Goal: Task Accomplishment & Management: Use online tool/utility

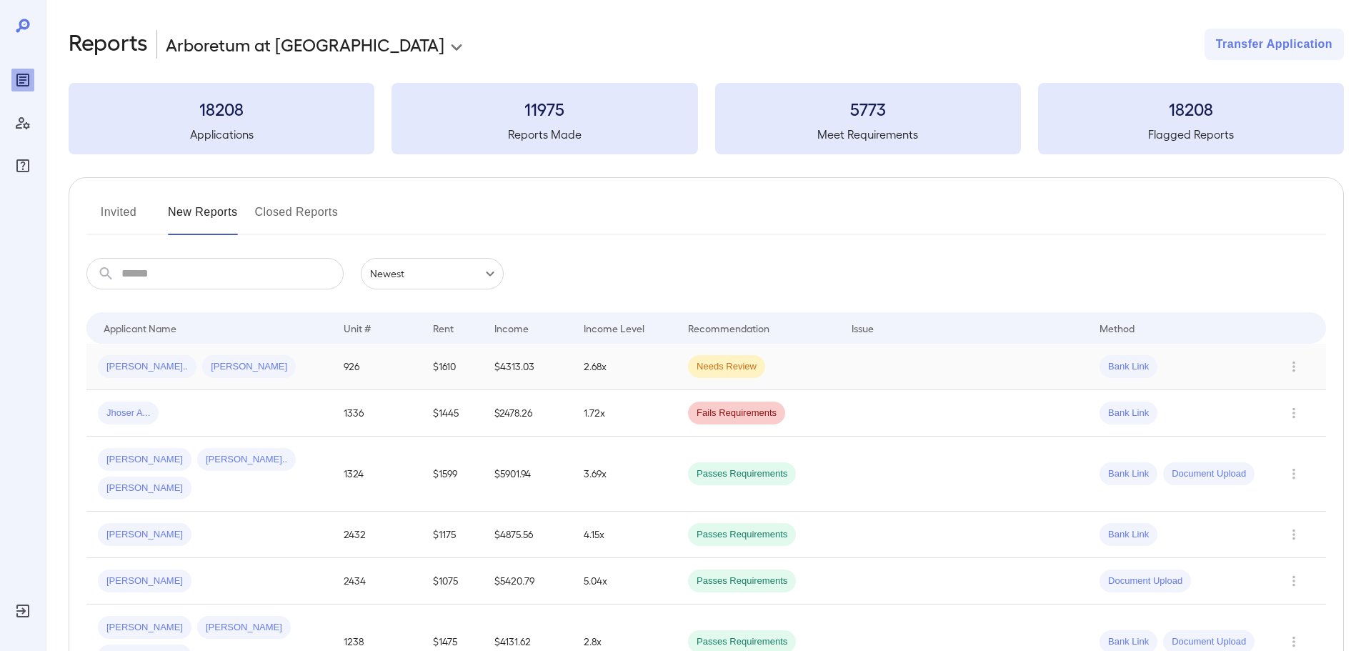
click at [688, 360] on span "Needs Review" at bounding box center [726, 367] width 77 height 14
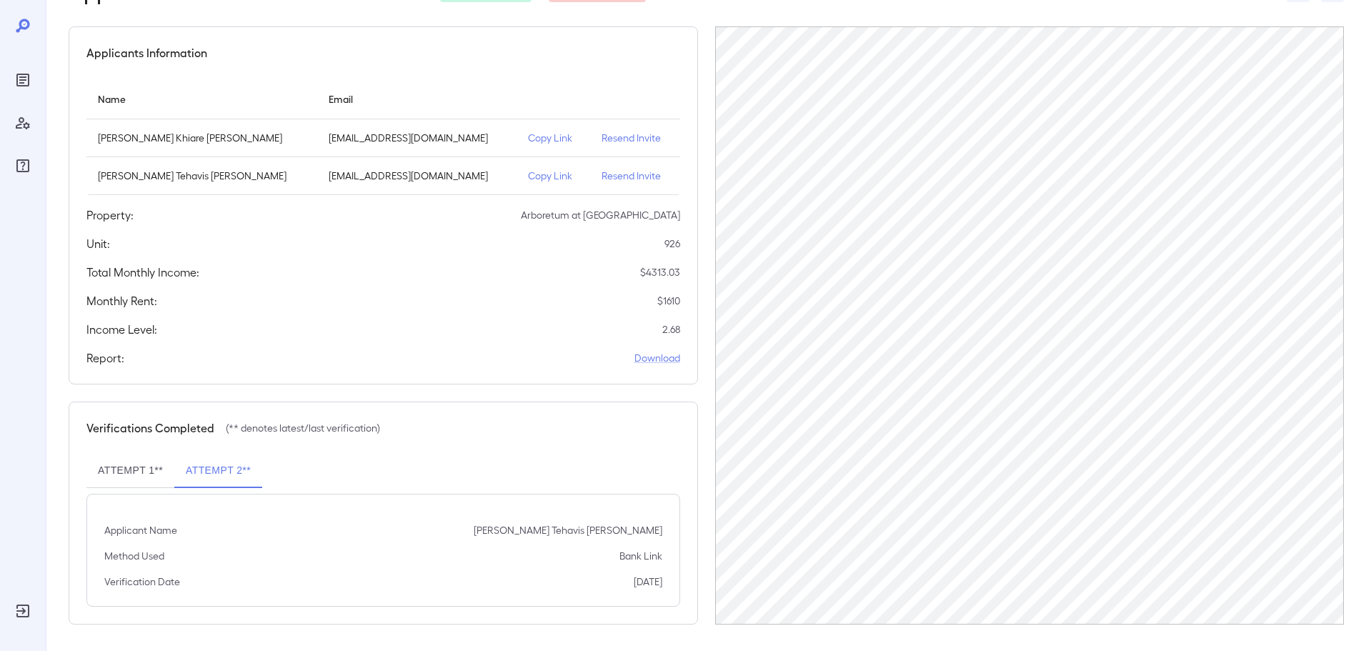
scroll to position [104, 0]
click at [124, 474] on button "Attempt 1**" at bounding box center [130, 468] width 88 height 34
click at [214, 467] on button "Attempt 2**" at bounding box center [218, 468] width 88 height 34
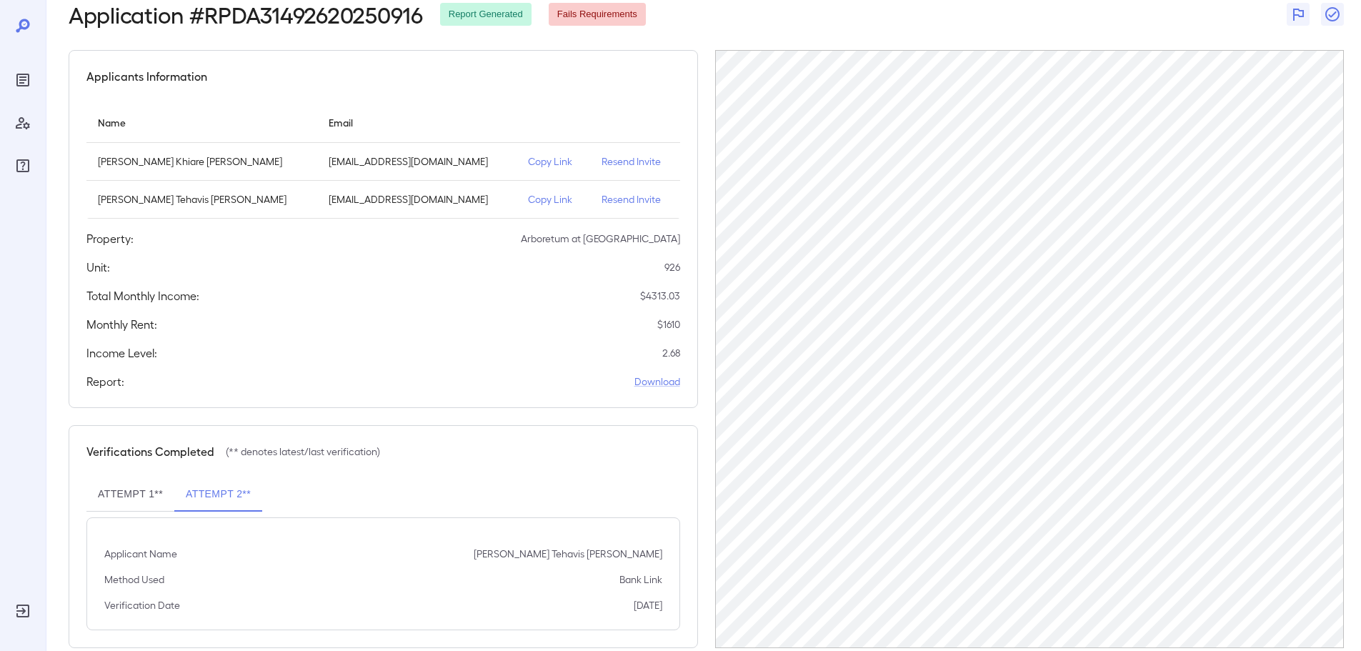
scroll to position [33, 0]
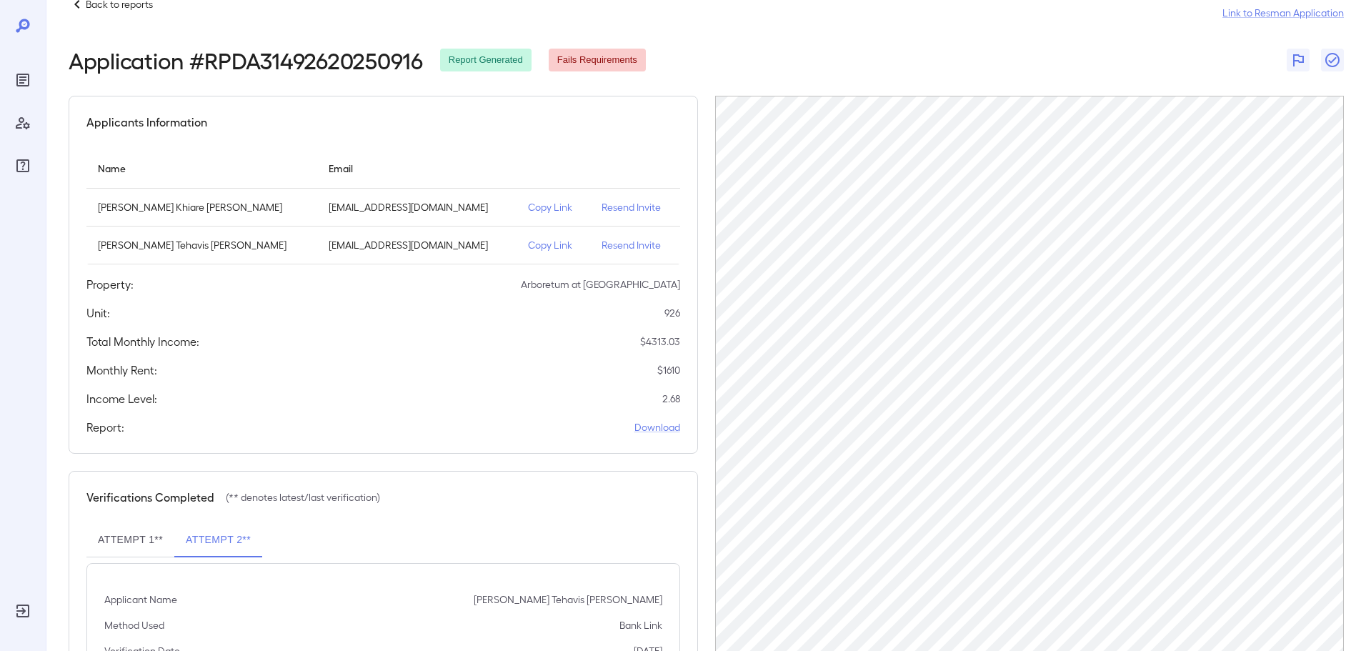
click at [528, 242] on p "Copy Link" at bounding box center [553, 245] width 51 height 14
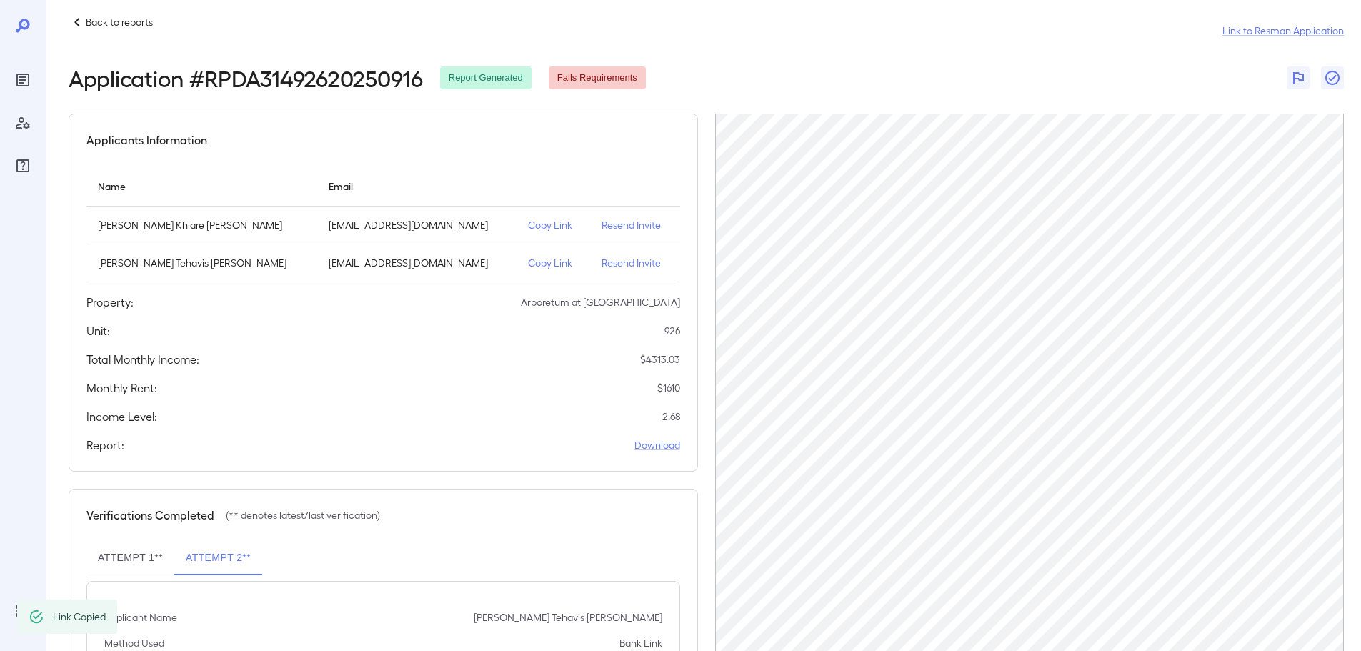
scroll to position [0, 0]
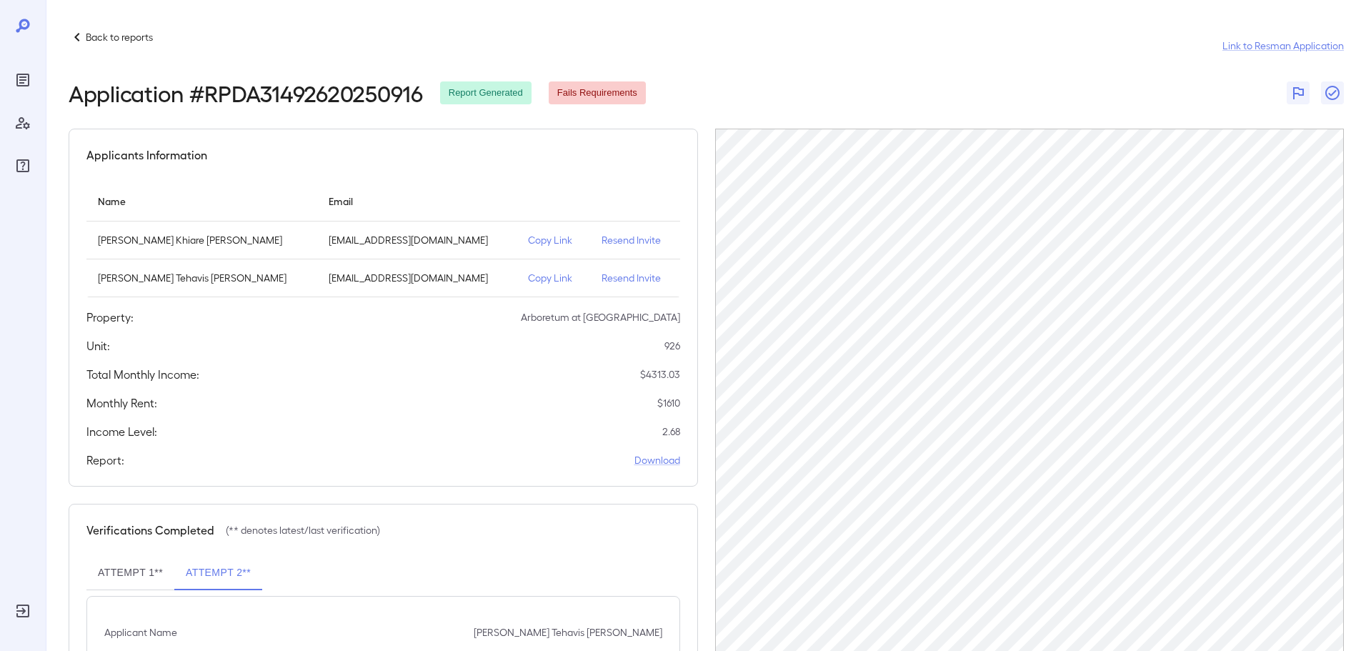
click at [115, 29] on div "Back to reports" at bounding box center [111, 37] width 84 height 17
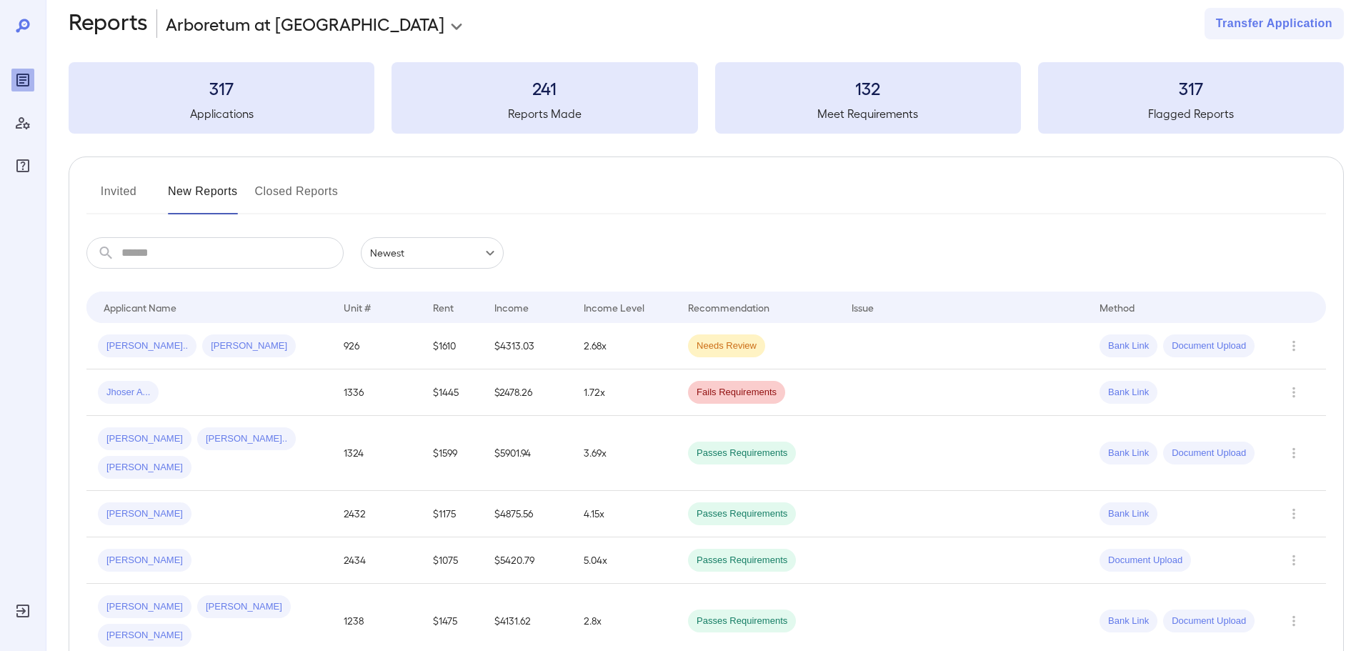
scroll to position [31, 0]
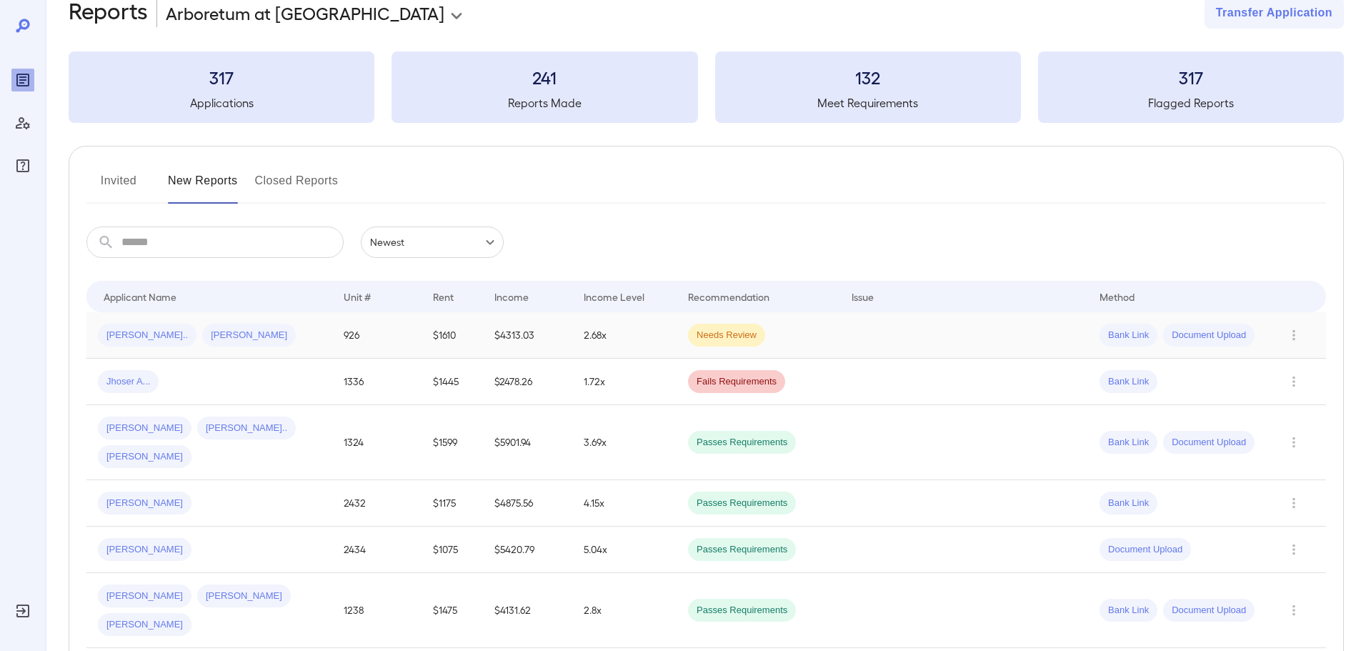
click at [584, 329] on td "2.68x" at bounding box center [624, 335] width 104 height 46
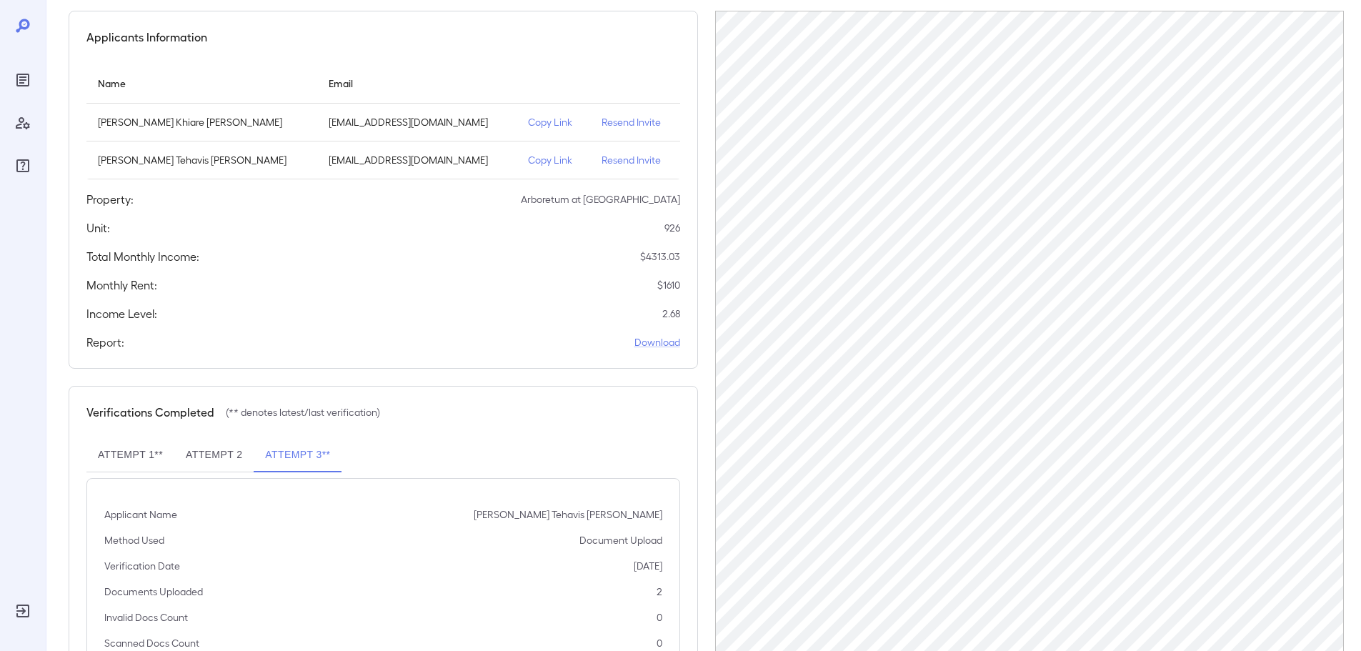
scroll to position [110, 0]
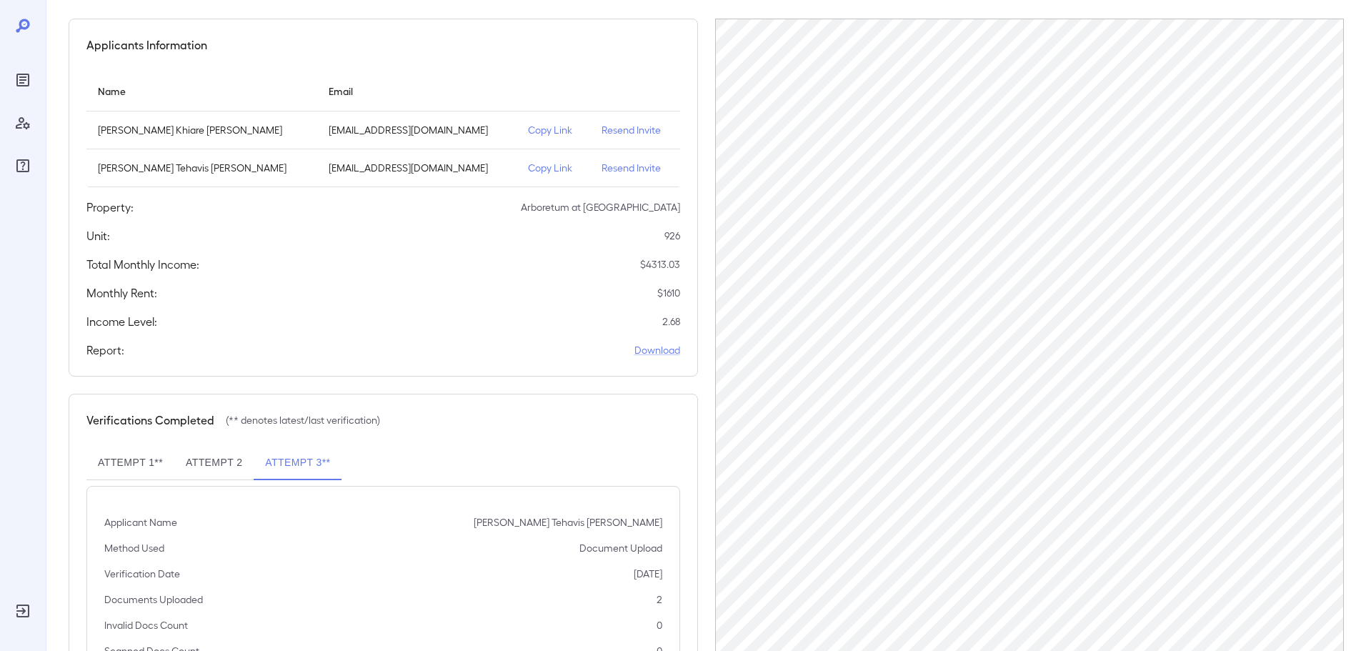
click at [573, 414] on div "Verifications Completed (** denotes latest/last verification)" at bounding box center [383, 419] width 594 height 17
click at [528, 132] on p "Copy Link" at bounding box center [553, 130] width 51 height 14
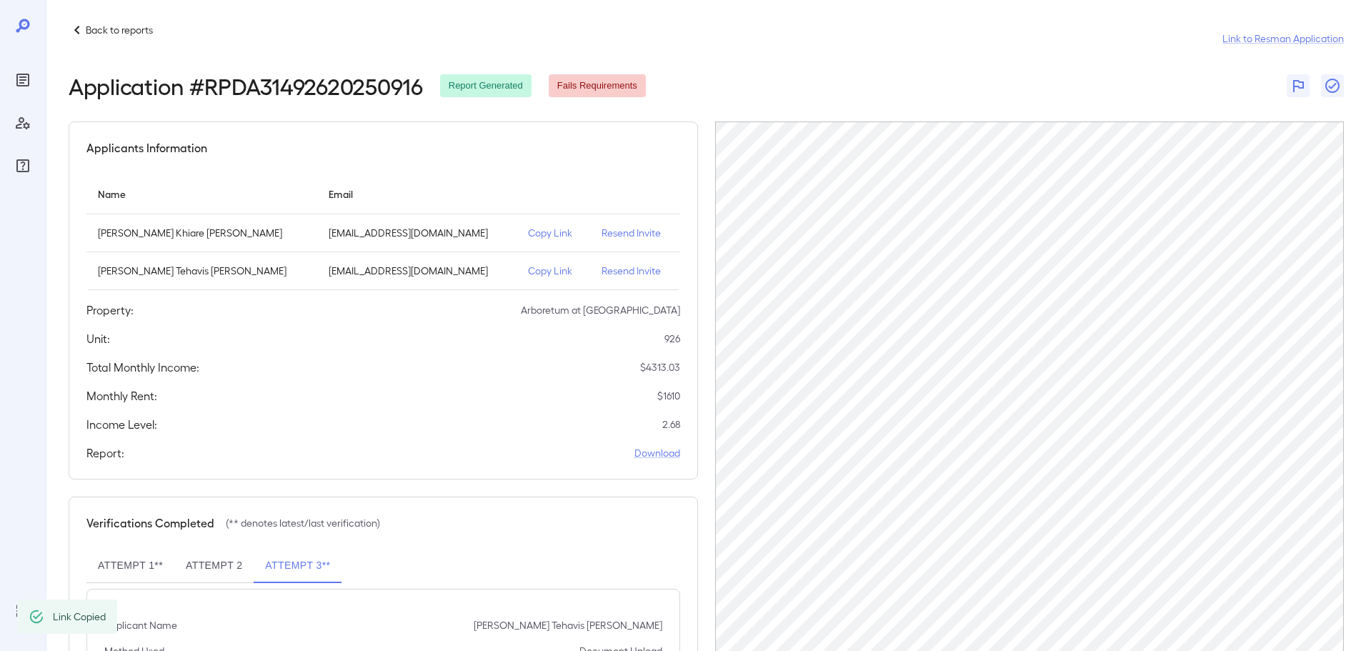
scroll to position [0, 0]
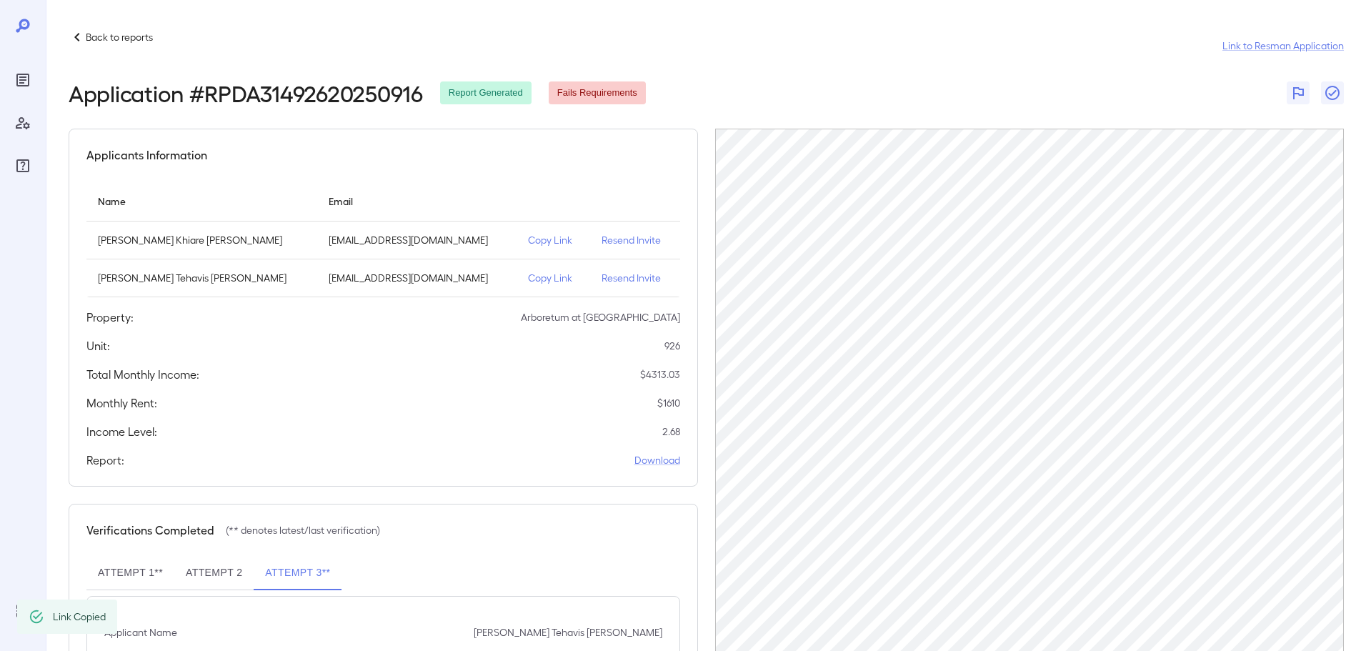
click at [101, 39] on p "Back to reports" at bounding box center [119, 37] width 67 height 14
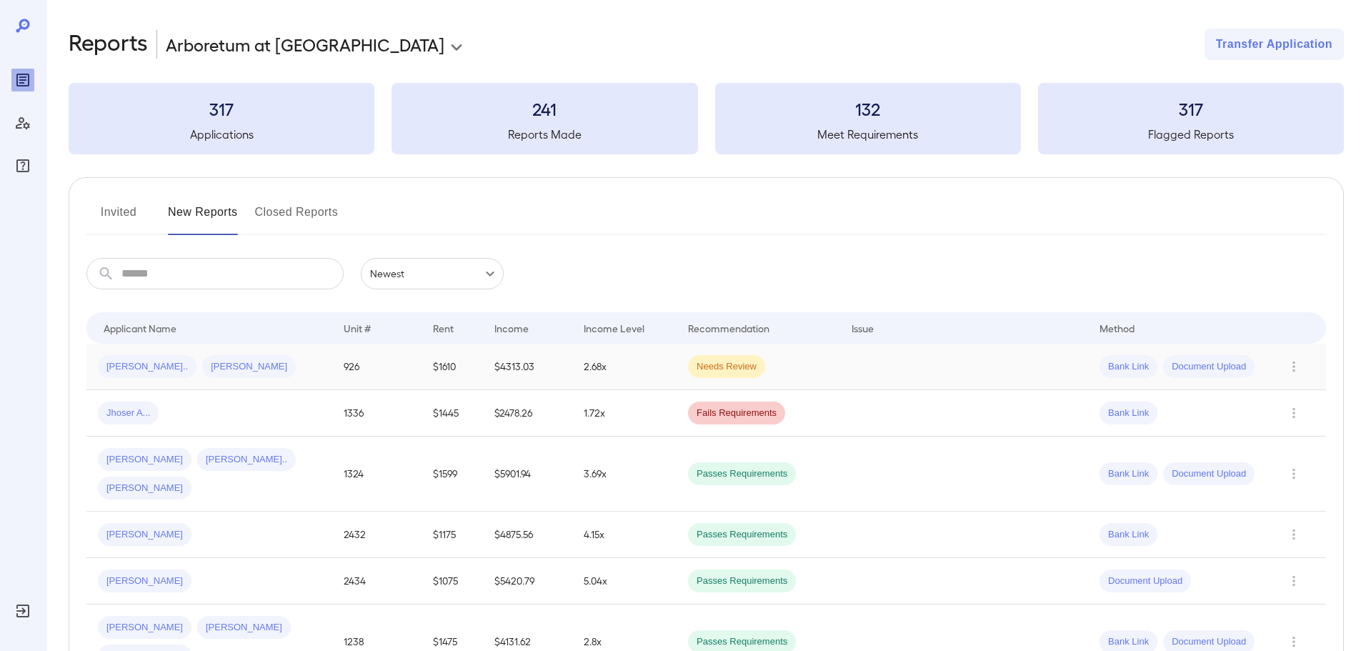
click at [612, 346] on td "2.68x" at bounding box center [624, 367] width 104 height 46
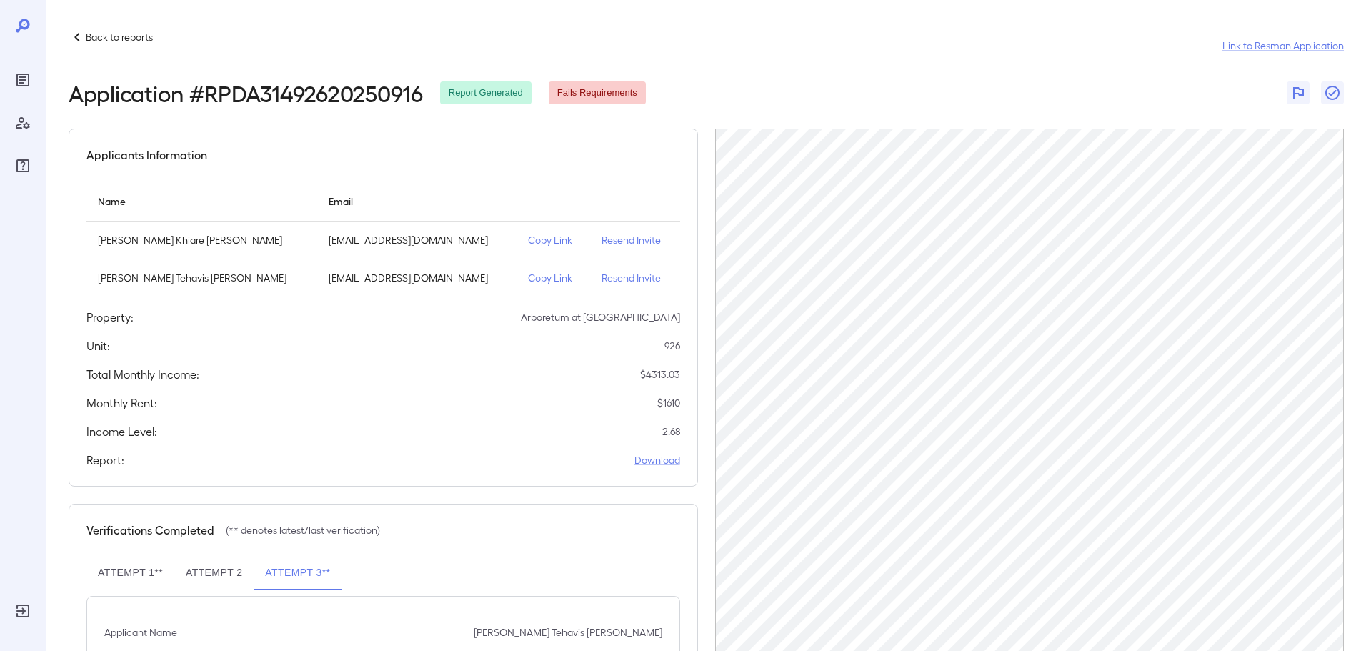
click at [124, 43] on p "Back to reports" at bounding box center [119, 37] width 67 height 14
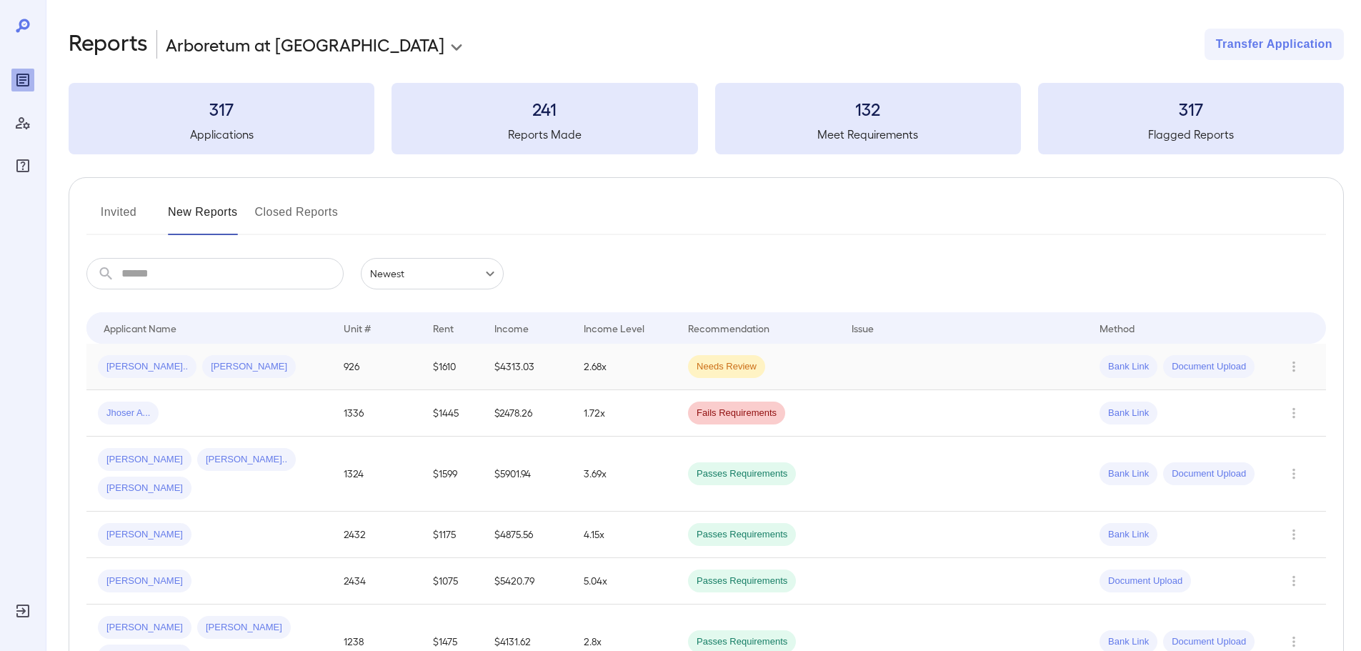
click at [536, 358] on td "$4313.03" at bounding box center [527, 367] width 89 height 46
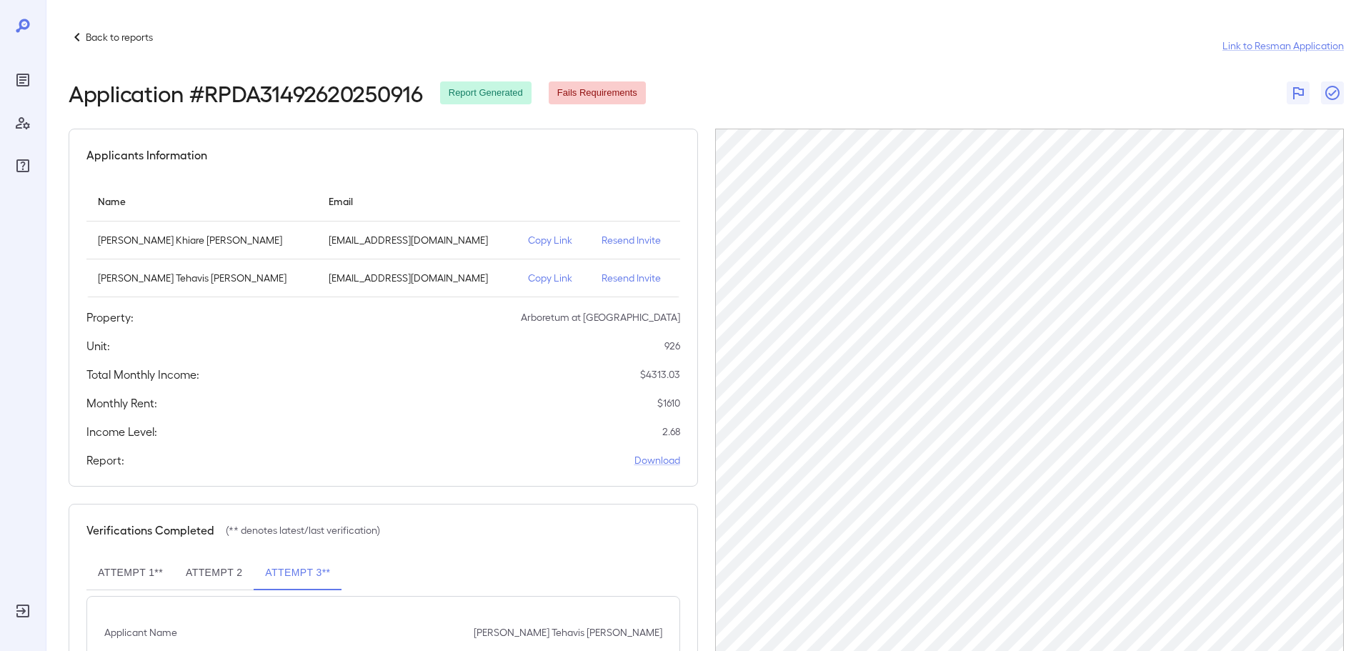
click at [119, 36] on p "Back to reports" at bounding box center [119, 37] width 67 height 14
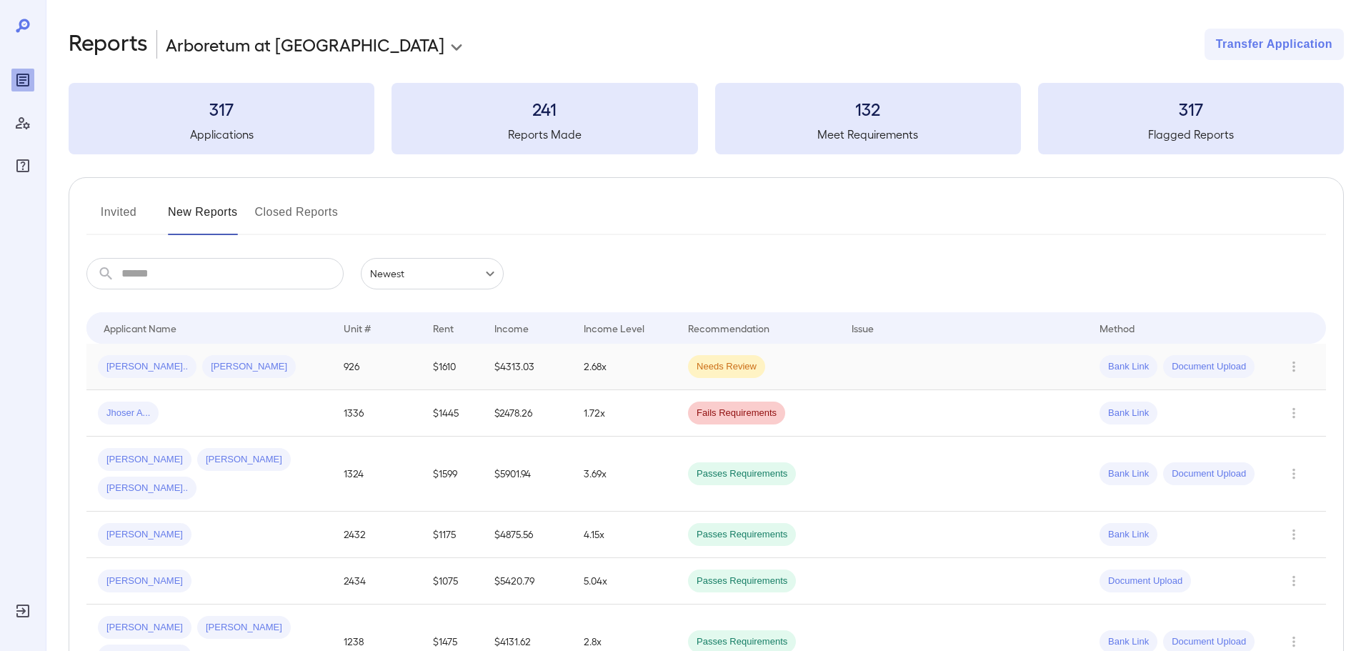
click at [530, 360] on td "$4313.03" at bounding box center [527, 367] width 89 height 46
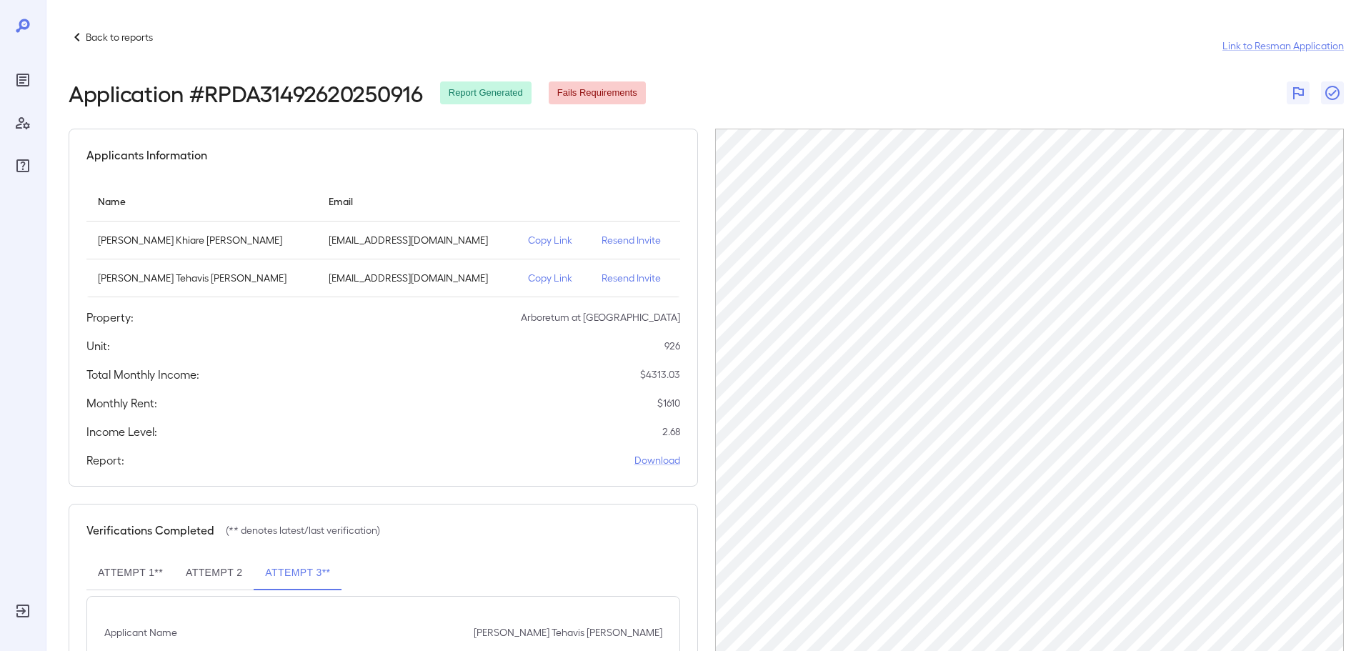
click at [133, 39] on p "Back to reports" at bounding box center [119, 37] width 67 height 14
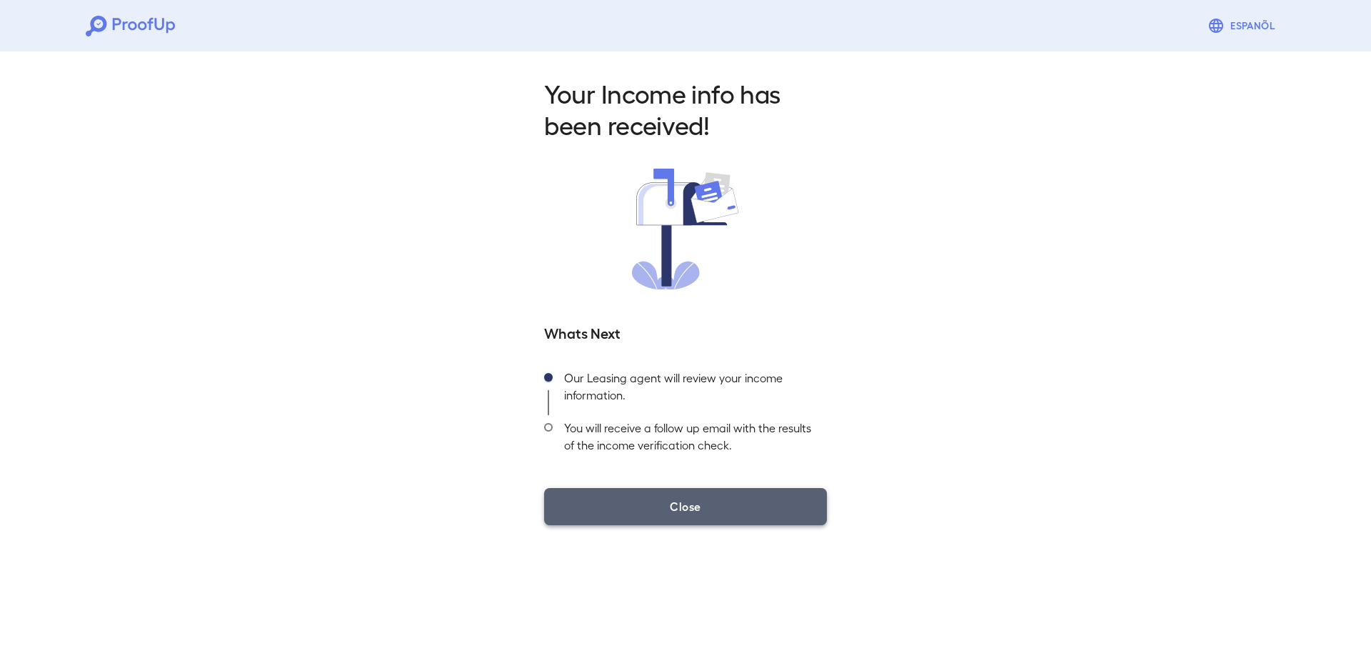
click at [706, 499] on button "Close" at bounding box center [685, 506] width 283 height 37
